Goal: Task Accomplishment & Management: Complete application form

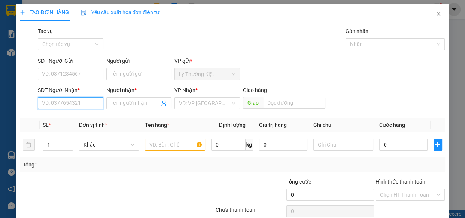
click at [74, 104] on input "SĐT Người Nhận *" at bounding box center [71, 103] width 66 height 12
click at [88, 114] on div "0911320034 - châu" at bounding box center [70, 118] width 56 height 8
type input "0911320034"
type input "châu"
type input "40.000"
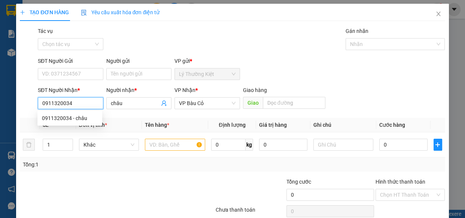
type input "40.000"
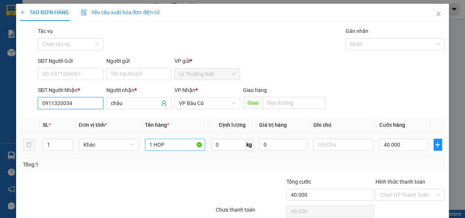
type input "0911320034"
click at [188, 147] on input "1 HOP" at bounding box center [175, 145] width 60 height 12
type input "1 mon"
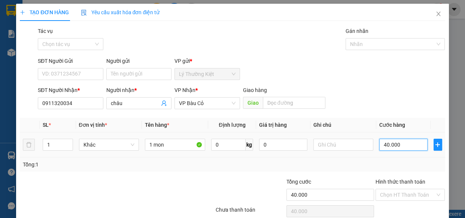
click at [408, 144] on input "40.000" at bounding box center [403, 145] width 48 height 12
type input "3"
type input "30"
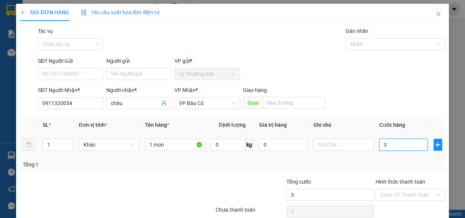
type input "30"
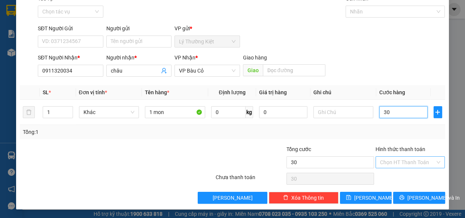
type input "30"
type input "30.000"
click at [422, 164] on input "Hình thức thanh toán" at bounding box center [407, 162] width 55 height 11
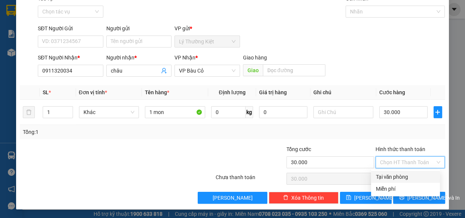
click at [417, 173] on div "Tại văn phòng" at bounding box center [405, 177] width 60 height 8
type input "0"
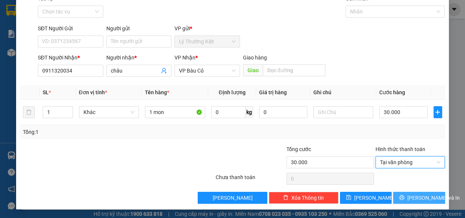
drag, startPoint x: 419, startPoint y: 195, endPoint x: 412, endPoint y: 173, distance: 22.6
click at [419, 194] on span "[PERSON_NAME] và In" at bounding box center [433, 198] width 52 height 8
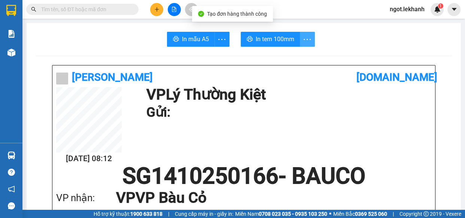
click at [306, 41] on icon "more" at bounding box center [306, 39] width 9 height 9
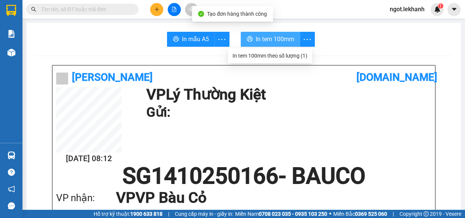
drag, startPoint x: 265, startPoint y: 36, endPoint x: 275, endPoint y: 65, distance: 30.9
click at [265, 36] on span "In tem 100mm" at bounding box center [275, 38] width 39 height 9
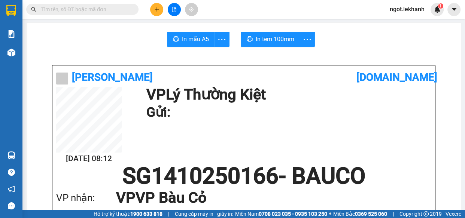
click at [162, 10] on button at bounding box center [156, 9] width 13 height 13
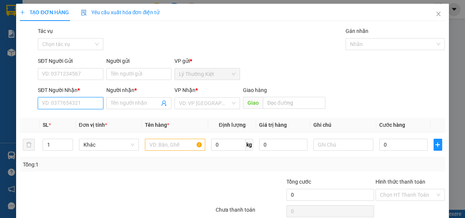
click at [73, 97] on input "SĐT Người Nhận *" at bounding box center [71, 103] width 66 height 12
type input "0387618259"
click at [116, 106] on input "Người nhận *" at bounding box center [135, 103] width 49 height 8
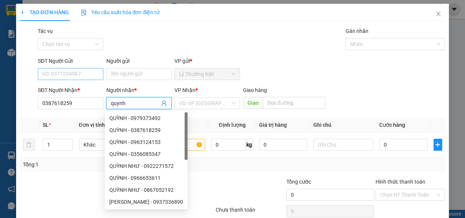
type input "quynh"
click at [80, 72] on input "SĐT Người Gửi" at bounding box center [71, 74] width 66 height 12
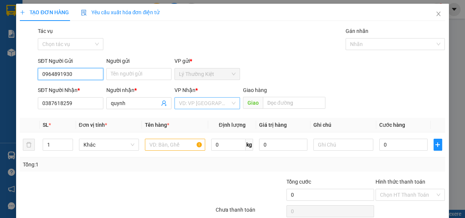
type input "0964891930"
click at [201, 101] on input "search" at bounding box center [204, 103] width 51 height 11
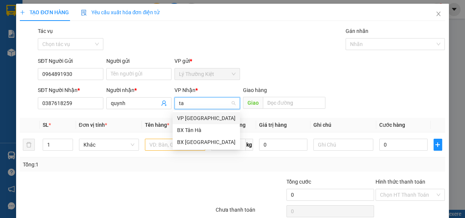
type input "t"
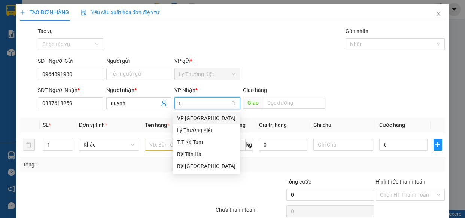
type input "ta"
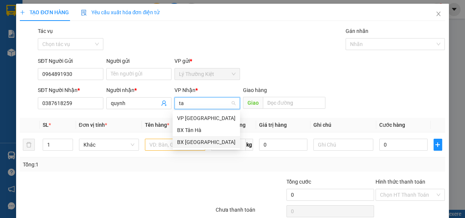
click at [204, 139] on div "BX [GEOGRAPHIC_DATA]" at bounding box center [206, 142] width 58 height 8
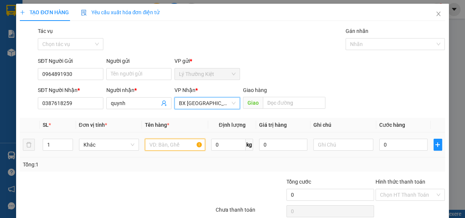
click at [179, 146] on input "text" at bounding box center [175, 145] width 60 height 12
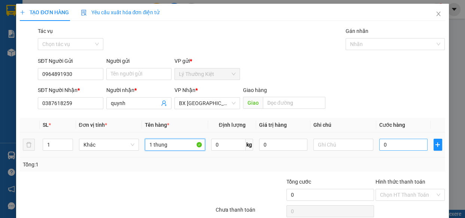
type input "1 thung"
click at [401, 143] on input "0" at bounding box center [403, 145] width 48 height 12
type input "5"
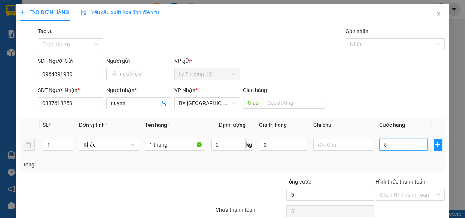
type input "50"
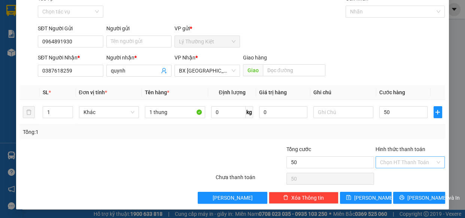
type input "50.000"
click at [416, 162] on input "Hình thức thanh toán" at bounding box center [407, 162] width 55 height 11
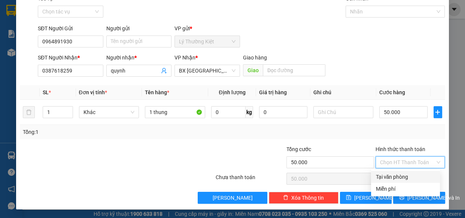
click at [421, 176] on div "Tại văn phòng" at bounding box center [405, 177] width 60 height 8
type input "0"
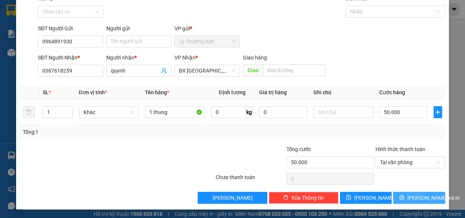
click at [428, 194] on button "[PERSON_NAME] và In" at bounding box center [419, 198] width 52 height 12
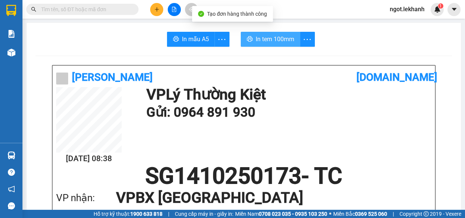
click at [273, 33] on button "In tem 100mm" at bounding box center [271, 39] width 60 height 15
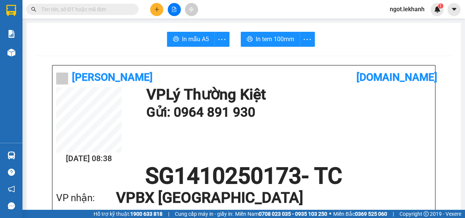
click at [153, 12] on button at bounding box center [156, 9] width 13 height 13
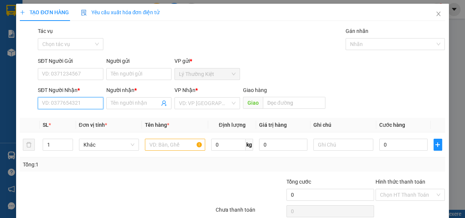
click at [81, 101] on input "SĐT Người Nhận *" at bounding box center [71, 103] width 66 height 12
click at [65, 116] on div "0378679067 - NHỰT" at bounding box center [70, 118] width 56 height 8
type input "0378679067"
type input "NHỰT"
type input "40.000"
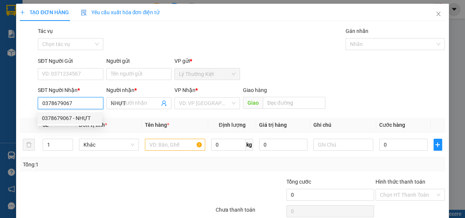
type input "40.000"
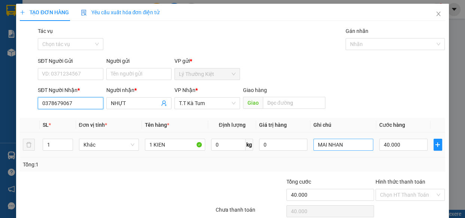
type input "0378679067"
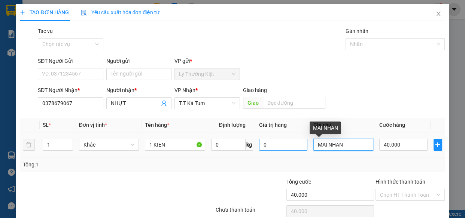
drag, startPoint x: 331, startPoint y: 143, endPoint x: 273, endPoint y: 144, distance: 58.0
click at [281, 146] on tr "1 Khác 1 KIEN 0 kg 0 MAI NHAN 40.000" at bounding box center [232, 145] width 425 height 25
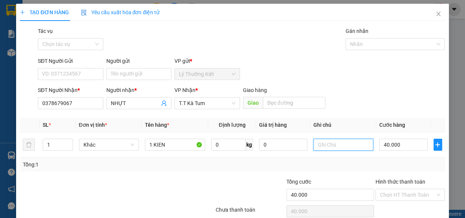
scroll to position [33, 0]
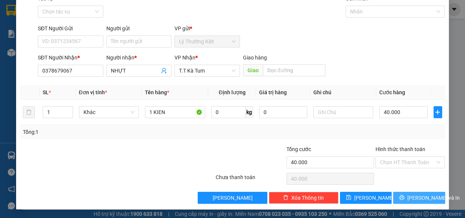
click at [431, 197] on button "[PERSON_NAME] và In" at bounding box center [419, 198] width 52 height 12
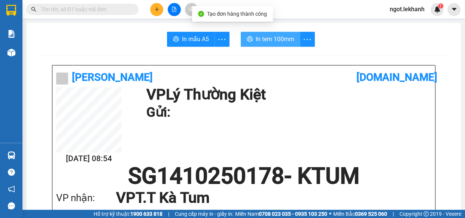
drag, startPoint x: 286, startPoint y: 35, endPoint x: 289, endPoint y: 49, distance: 13.8
click at [286, 36] on span "In tem 100mm" at bounding box center [275, 38] width 39 height 9
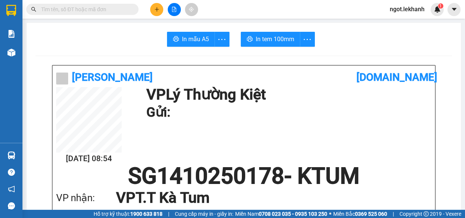
click at [161, 12] on button at bounding box center [156, 9] width 13 height 13
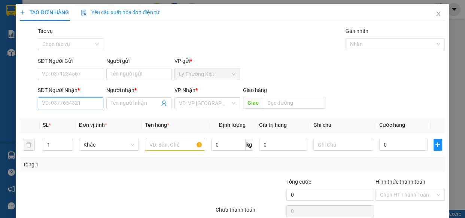
click at [77, 102] on input "SĐT Người Nhận *" at bounding box center [71, 103] width 66 height 12
click at [79, 119] on div "0932754756 - SANG" at bounding box center [70, 118] width 56 height 8
type input "0932754756"
type input "SANG"
type input "40.000"
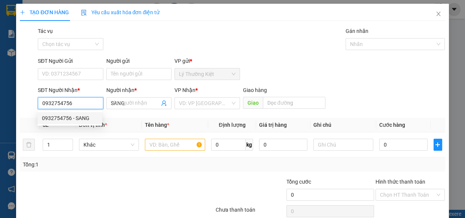
type input "40.000"
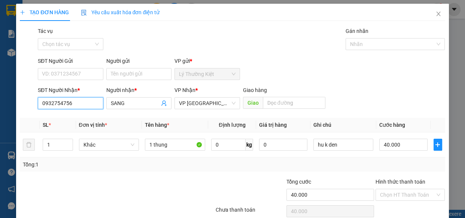
scroll to position [33, 0]
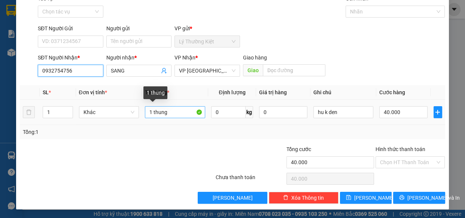
type input "0932754756"
click at [180, 112] on input "1 thung" at bounding box center [175, 112] width 60 height 12
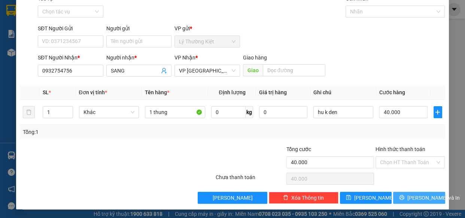
drag, startPoint x: 434, startPoint y: 205, endPoint x: 431, endPoint y: 201, distance: 5.4
click at [434, 204] on div "TẠO ĐƠN HÀNG Yêu cầu xuất hóa đơn điện tử Transit Pickup Surcharge Ids Transit …" at bounding box center [232, 90] width 432 height 238
click at [427, 198] on span "[PERSON_NAME] và In" at bounding box center [433, 198] width 52 height 8
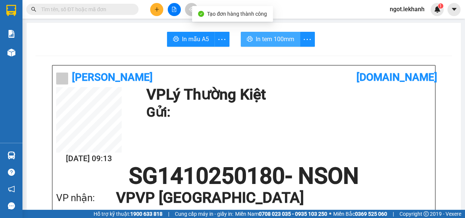
drag, startPoint x: 281, startPoint y: 34, endPoint x: 278, endPoint y: 41, distance: 7.7
click at [280, 34] on button "In tem 100mm" at bounding box center [271, 39] width 60 height 15
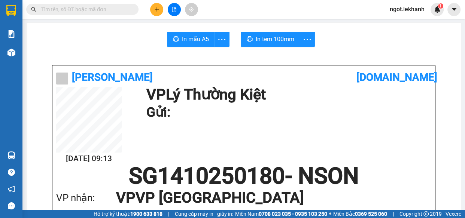
click at [158, 7] on icon "plus" at bounding box center [156, 9] width 5 height 5
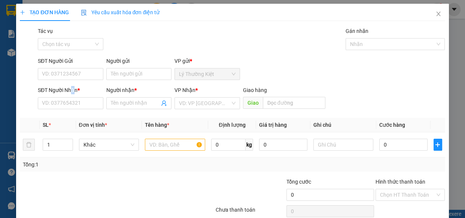
click at [71, 91] on div "SĐT Người Nhận *" at bounding box center [71, 90] width 66 height 8
click at [71, 97] on input "SĐT Người Nhận *" at bounding box center [71, 103] width 66 height 12
click at [70, 97] on input "SĐT Người Nhận *" at bounding box center [71, 103] width 66 height 12
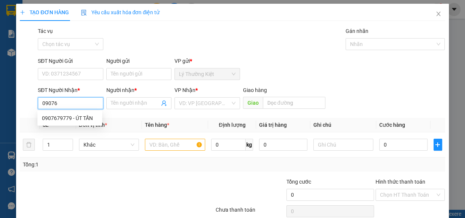
click at [87, 116] on div "0907679779 - ÚT TẤN" at bounding box center [70, 118] width 56 height 8
type input "0907679779"
type input "ÚT TẤN"
type input "30.000"
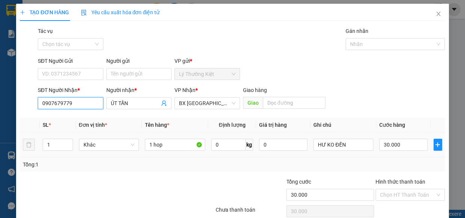
scroll to position [33, 0]
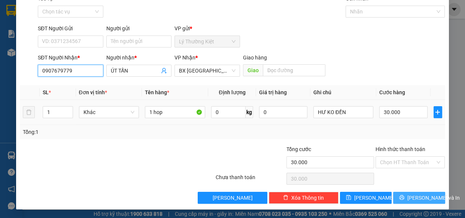
type input "0907679779"
click at [423, 200] on span "[PERSON_NAME] và In" at bounding box center [433, 198] width 52 height 8
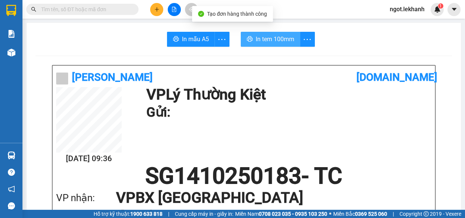
click at [258, 40] on span "In tem 100mm" at bounding box center [275, 38] width 39 height 9
